Goal: Check status: Check status

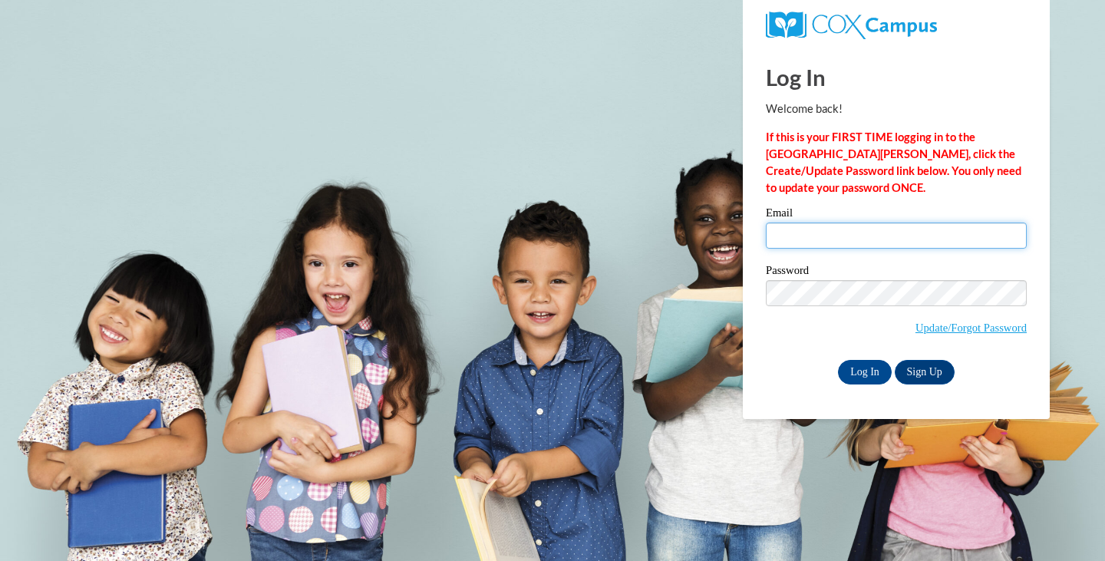
click at [781, 235] on input "Email" at bounding box center [896, 236] width 261 height 26
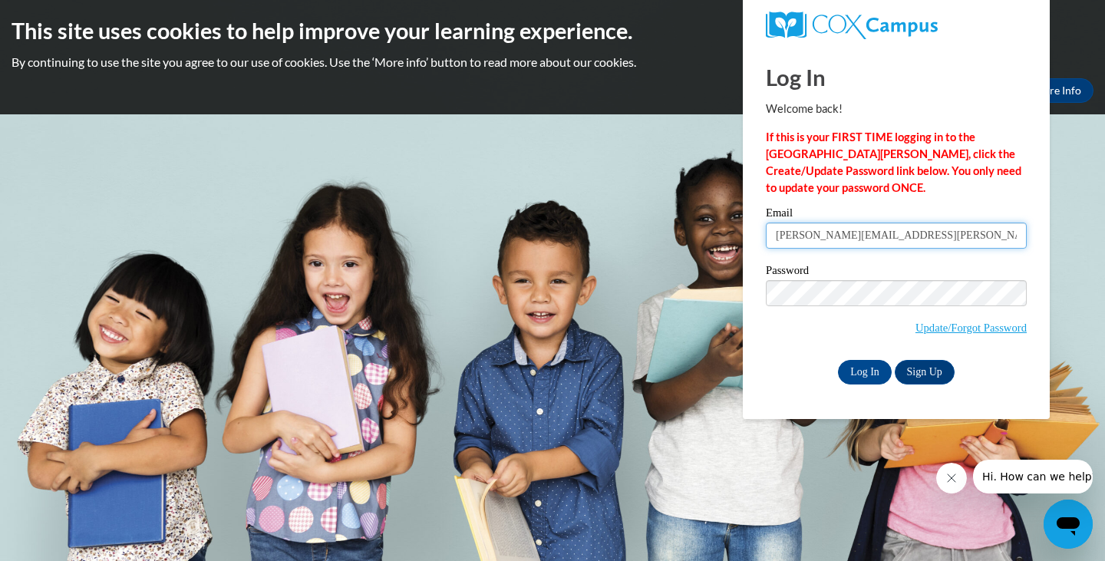
type input "sarah.marchena@wrps.net"
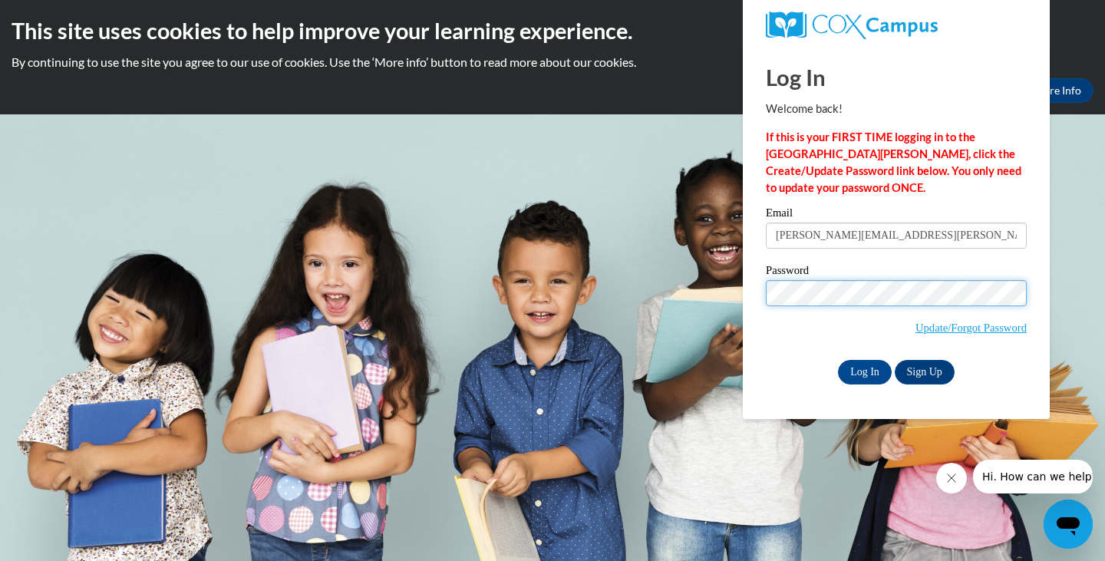
click at [838, 360] on input "Log In" at bounding box center [865, 372] width 54 height 25
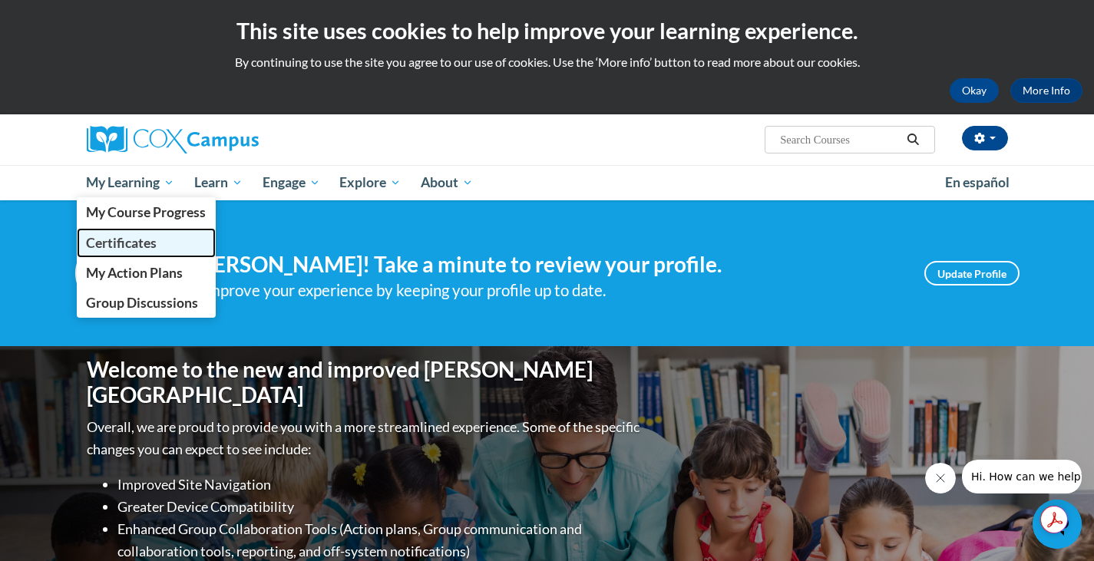
click at [134, 233] on link "Certificates" at bounding box center [147, 243] width 140 height 30
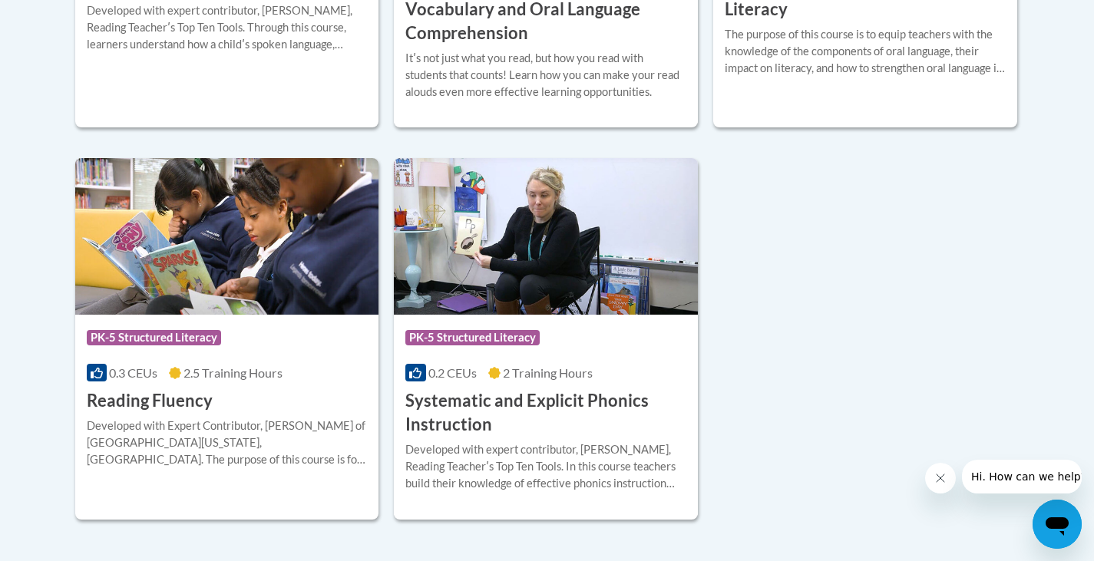
scroll to position [768, 0]
